Goal: Transaction & Acquisition: Purchase product/service

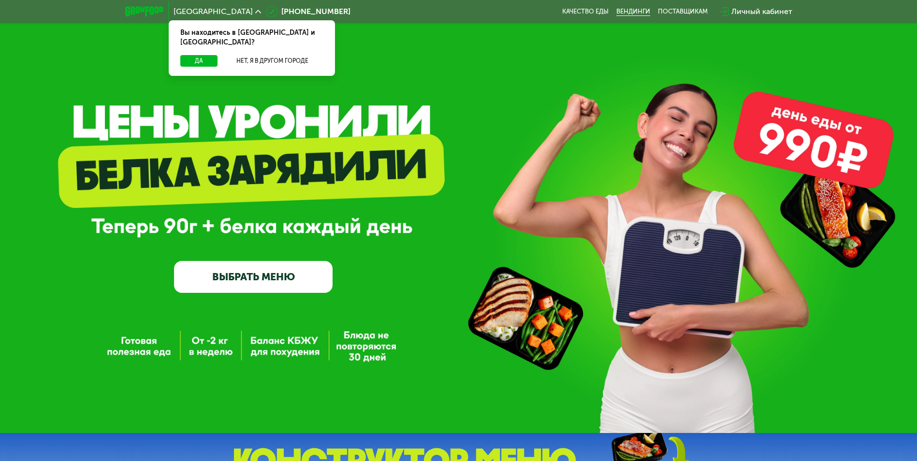
click at [641, 12] on link "Вендинги" at bounding box center [633, 12] width 34 height 8
click at [255, 12] on icon at bounding box center [258, 12] width 6 height 6
click at [253, 55] on button "Нет, я в другом городе" at bounding box center [272, 61] width 102 height 12
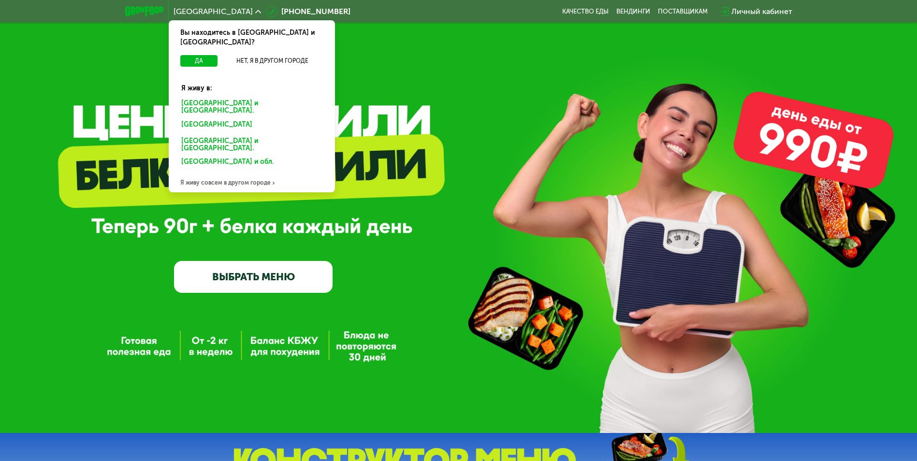
click at [223, 173] on div "Я живу совсем в другом городе" at bounding box center [252, 182] width 166 height 19
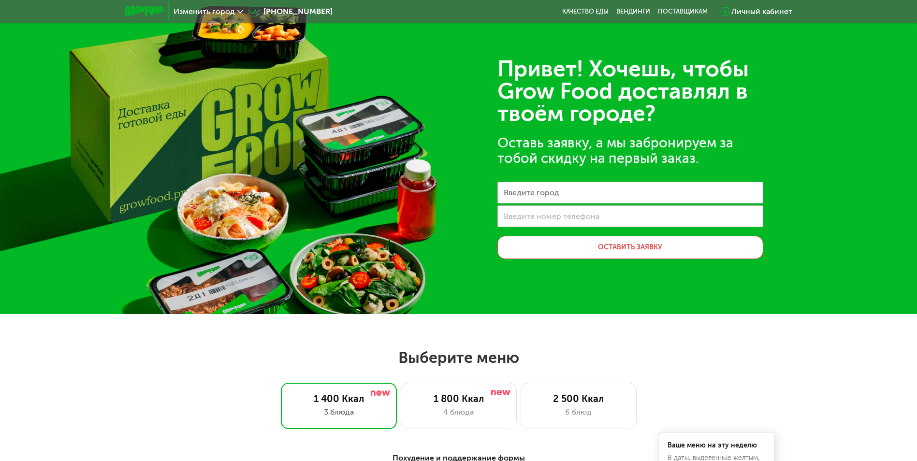
click at [533, 195] on label "Введите город" at bounding box center [532, 192] width 56 height 5
click at [533, 195] on input "Введите город" at bounding box center [630, 193] width 266 height 22
type input "********"
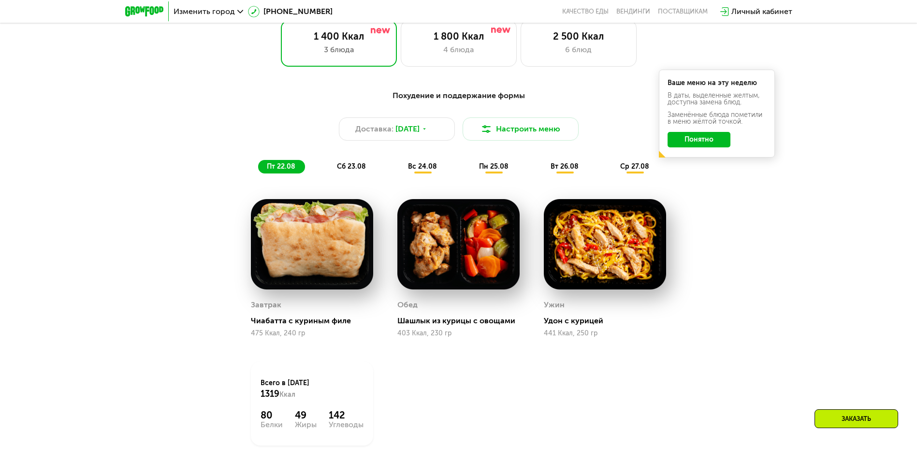
scroll to position [338, 0]
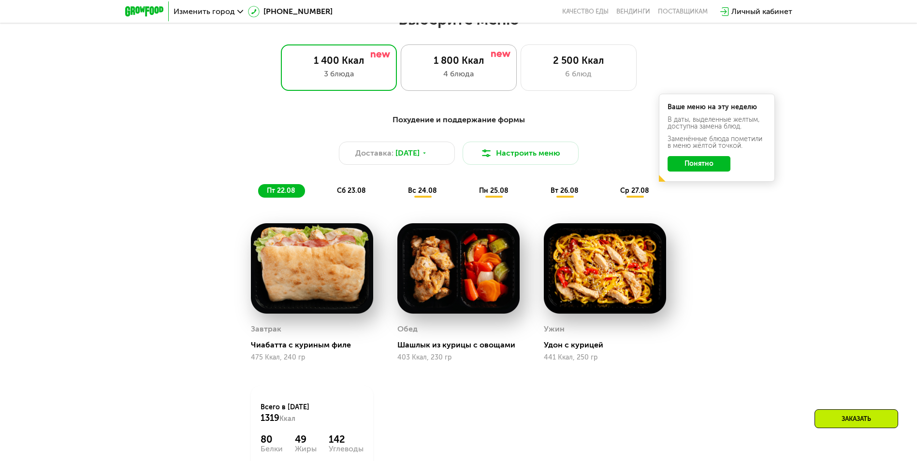
click at [521, 67] on div "1 800 Ккал 4 блюда" at bounding box center [579, 67] width 116 height 46
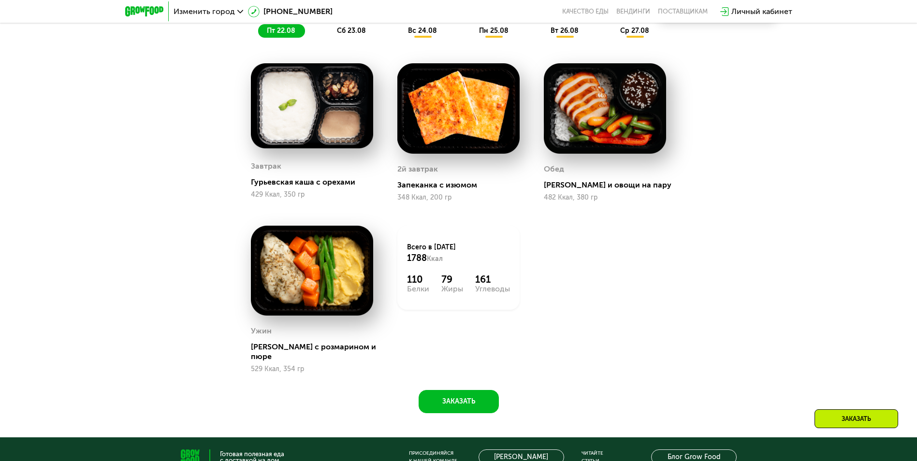
scroll to position [532, 0]
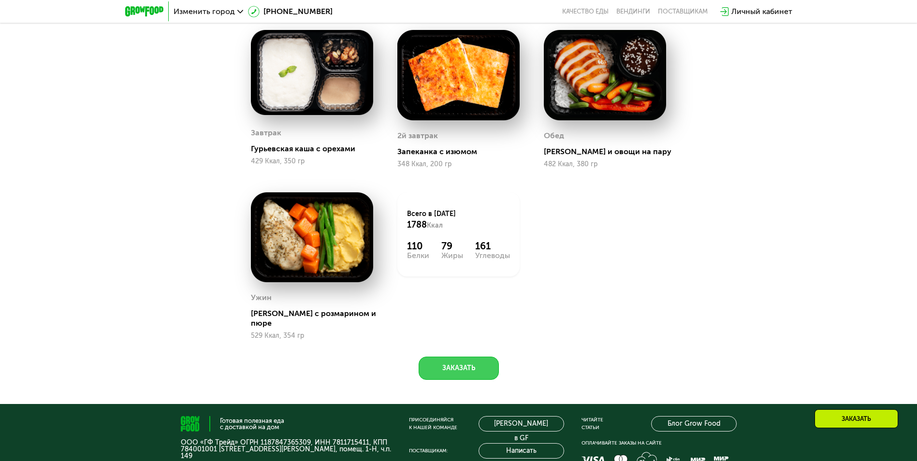
click at [469, 358] on button "Заказать" at bounding box center [459, 368] width 80 height 23
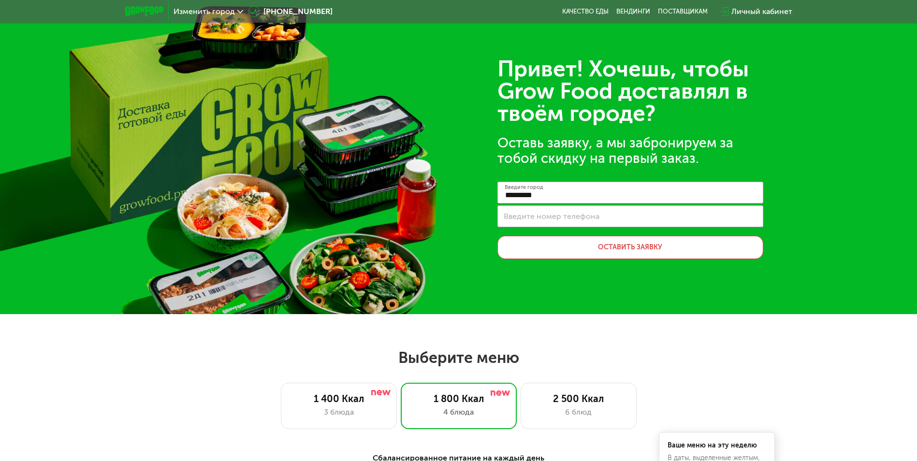
click at [203, 15] on span "Изменить город" at bounding box center [204, 12] width 61 height 8
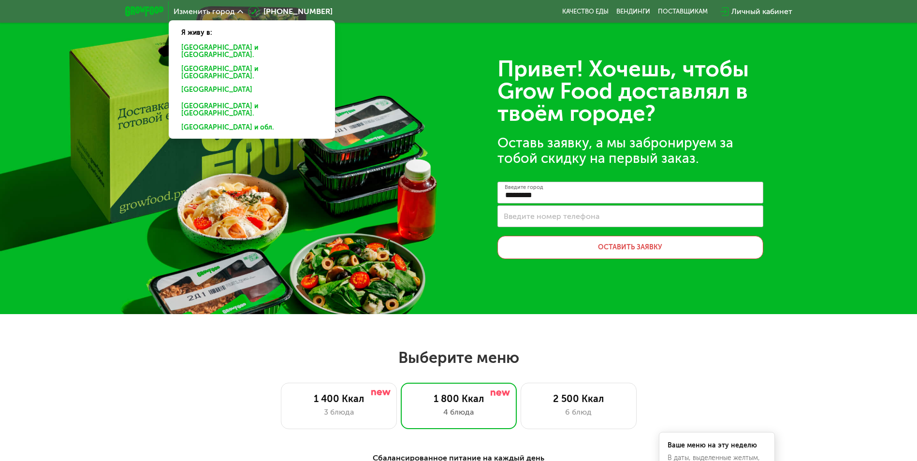
click at [196, 63] on div "Санкт-Петербурге и обл." at bounding box center [250, 73] width 151 height 20
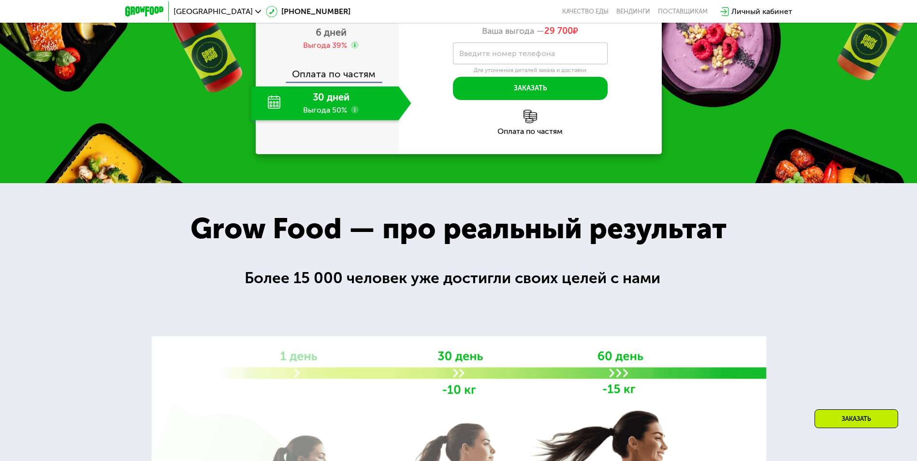
scroll to position [1117, 0]
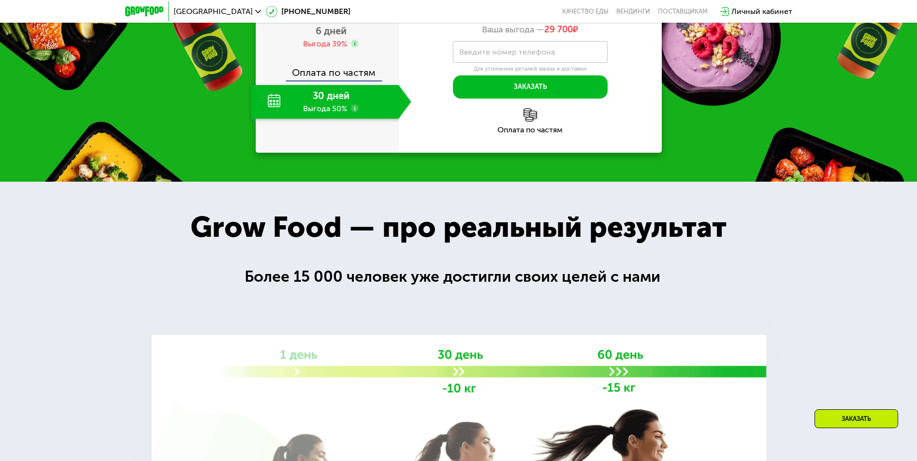
click at [764, 182] on div "Закажи Grow Food, чтобы сохранять форму все лето! Оплата сразу 2 дня 6 дней Выг…" at bounding box center [458, 26] width 917 height 309
click at [333, 37] on span "6 дней" at bounding box center [331, 31] width 31 height 12
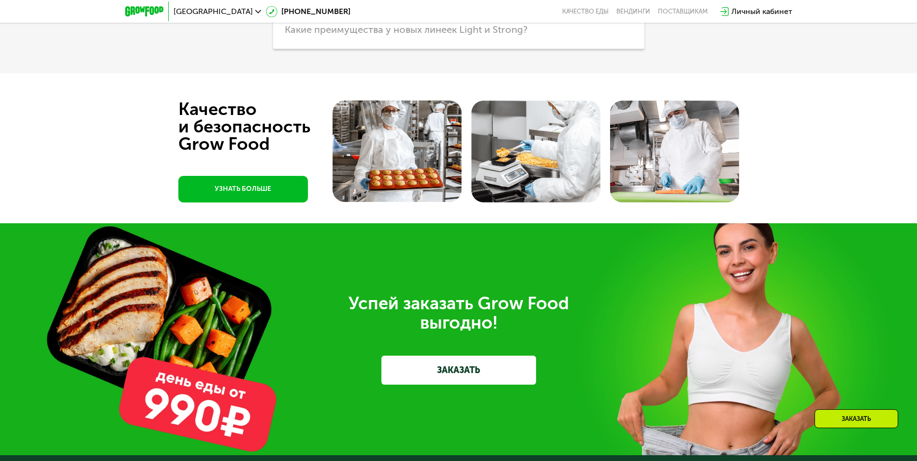
scroll to position [2954, 0]
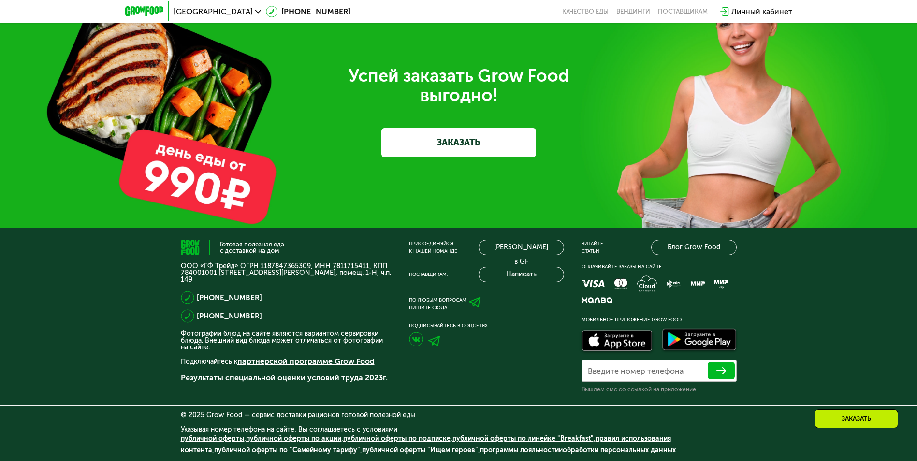
click at [410, 347] on img at bounding box center [416, 339] width 15 height 15
